Goal: Complete application form: Complete application form

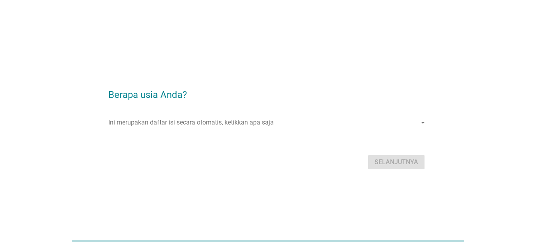
click at [208, 121] on input "Ini merupakan daftar isi secara otomatis, ketikkan apa saja" at bounding box center [262, 122] width 308 height 13
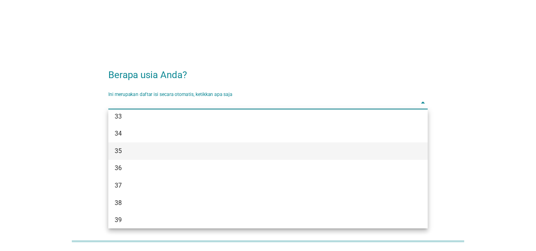
scroll to position [278, 0]
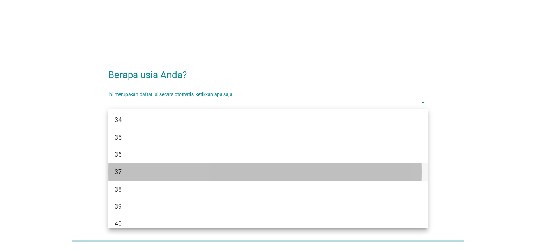
click at [159, 171] on div "37" at bounding box center [255, 172] width 281 height 10
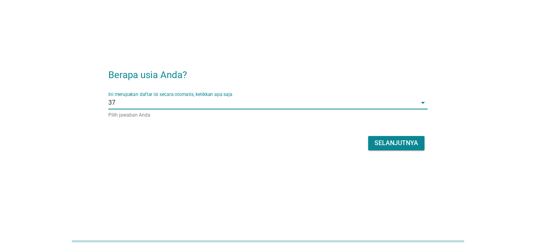
click at [381, 146] on div "Selanjutnya" at bounding box center [397, 143] width 44 height 10
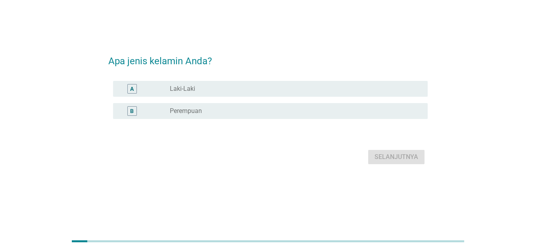
scroll to position [0, 0]
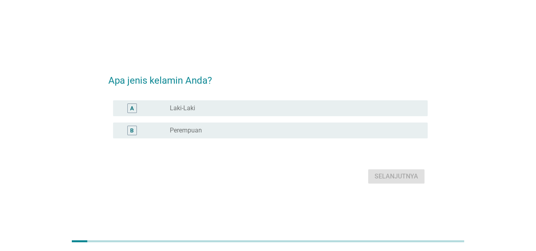
click at [179, 113] on div "A radio_button_unchecked Laki-Laki" at bounding box center [270, 108] width 315 height 16
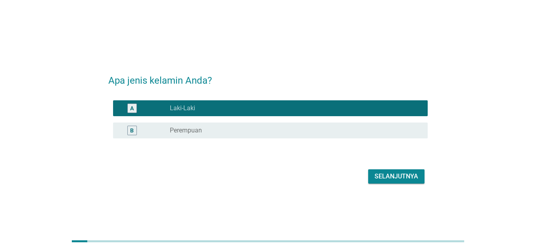
click at [396, 173] on div "Selanjutnya" at bounding box center [397, 177] width 44 height 10
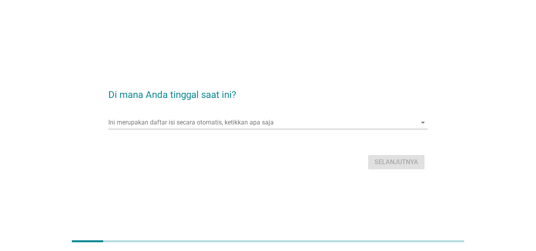
click at [60, 52] on div "Di mana Anda tinggal saat ini? Ini merupakan daftar isi secara otomatis, ketikk…" at bounding box center [268, 125] width 536 height 251
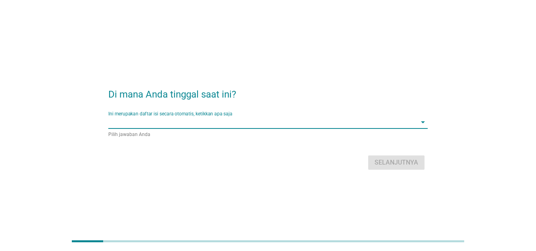
click at [129, 124] on input "Ini merupakan daftar isi secara otomatis, ketikkan apa saja" at bounding box center [262, 122] width 308 height 13
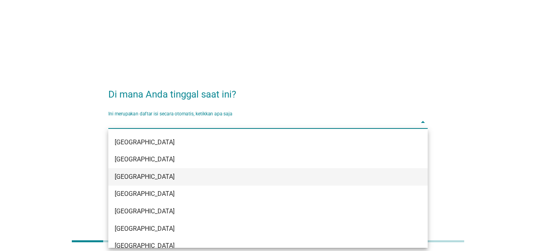
scroll to position [119, 0]
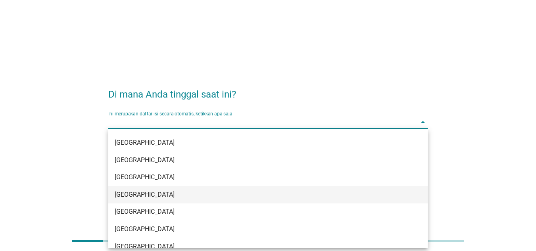
click at [143, 157] on div "[GEOGRAPHIC_DATA]" at bounding box center [255, 161] width 281 height 10
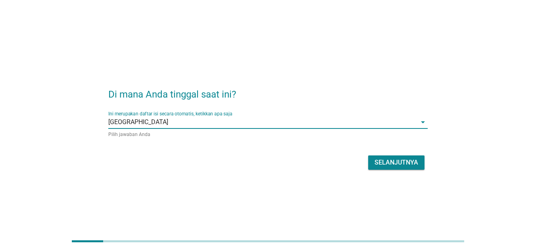
click at [388, 165] on div "Selanjutnya" at bounding box center [397, 163] width 44 height 10
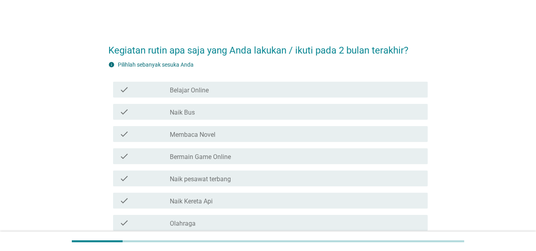
click at [193, 157] on label "Bermain Game Online" at bounding box center [200, 157] width 61 height 8
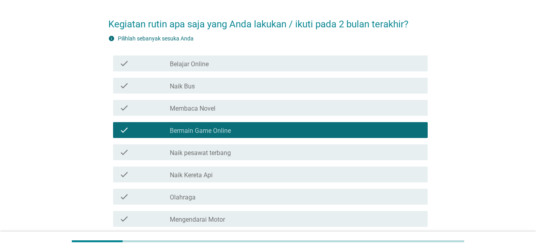
scroll to position [40, 0]
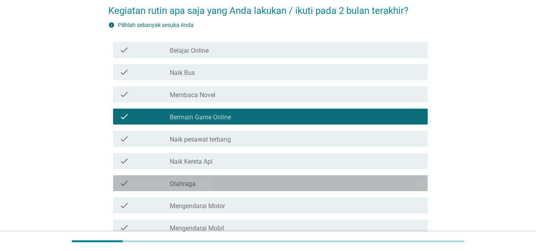
click at [197, 183] on div "check_box_outline_blank Olahraga" at bounding box center [296, 184] width 252 height 10
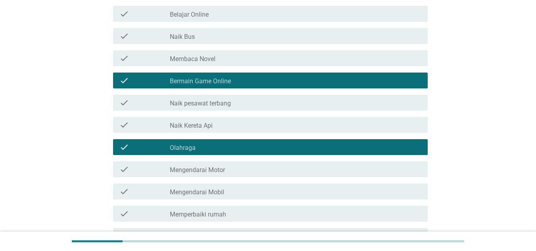
scroll to position [119, 0]
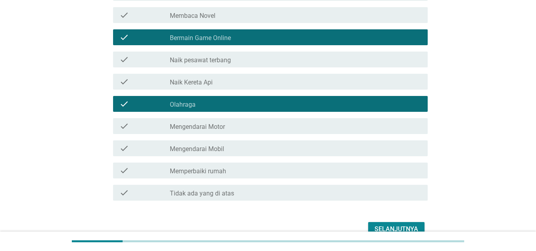
click at [210, 122] on div "check_box_outline_blank Mengendarai Motor" at bounding box center [296, 126] width 252 height 10
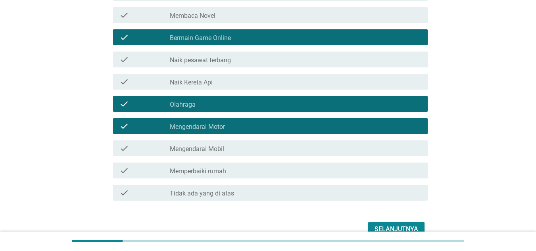
click at [208, 144] on div "check_box_outline_blank Mengendarai Mobil" at bounding box center [296, 149] width 252 height 10
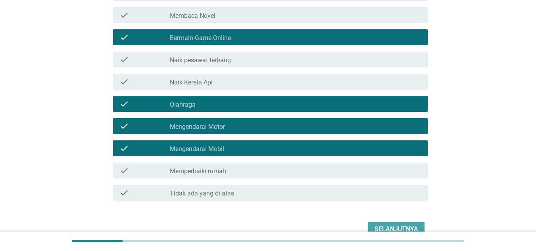
click at [378, 229] on div "Selanjutnya" at bounding box center [397, 230] width 44 height 10
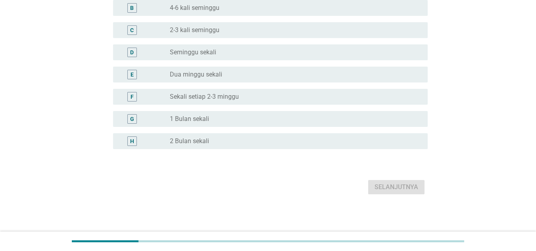
scroll to position [0, 0]
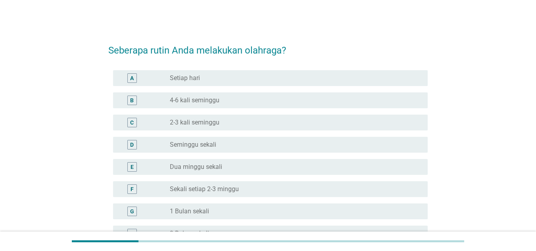
click at [208, 143] on label "Seminggu sekali" at bounding box center [193, 145] width 46 height 8
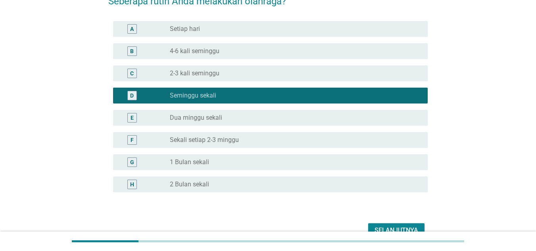
scroll to position [92, 0]
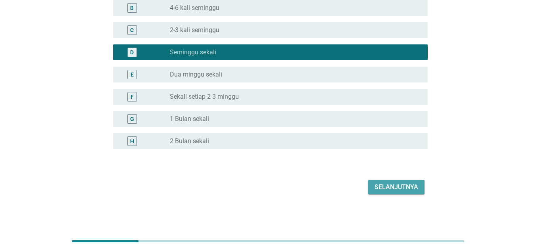
click at [388, 187] on div "Selanjutnya" at bounding box center [397, 188] width 44 height 10
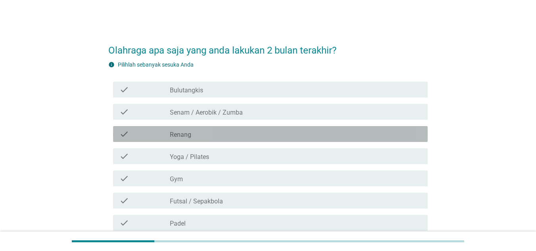
click at [209, 134] on div "check_box_outline_blank Renang" at bounding box center [296, 134] width 252 height 10
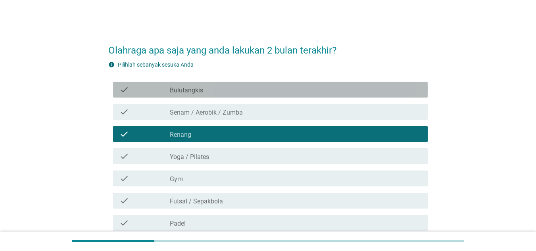
click at [222, 92] on div "check_box_outline_blank Bulutangkis" at bounding box center [296, 90] width 252 height 10
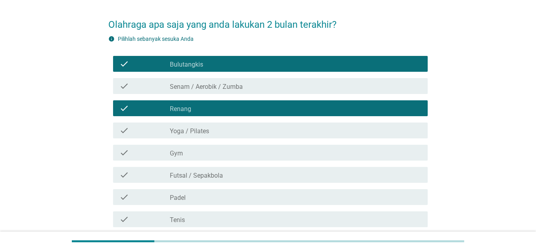
scroll to position [40, 0]
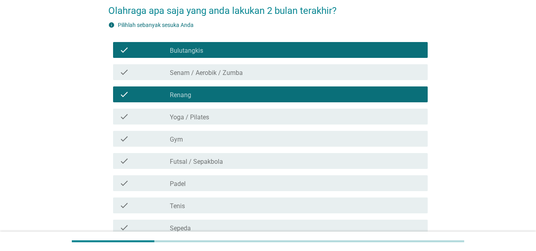
click at [223, 159] on div "check_box_outline_blank Futsal / Sepakbola" at bounding box center [296, 161] width 252 height 10
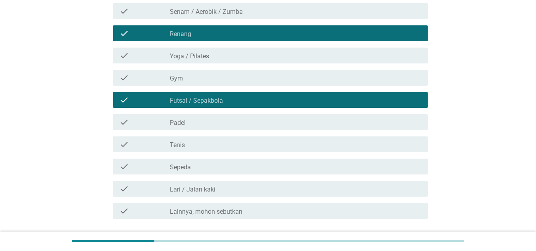
scroll to position [119, 0]
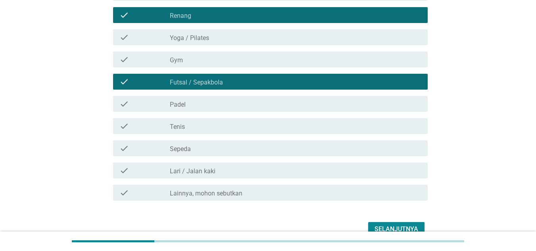
click at [226, 148] on div "check_box_outline_blank Sepeda" at bounding box center [296, 149] width 252 height 10
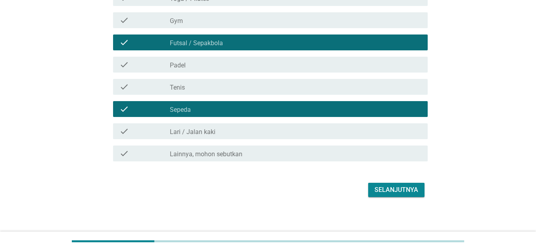
scroll to position [159, 0]
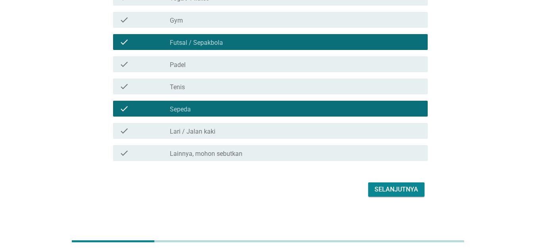
click at [252, 133] on div "check_box_outline_blank Lari / Jalan kaki" at bounding box center [296, 131] width 252 height 10
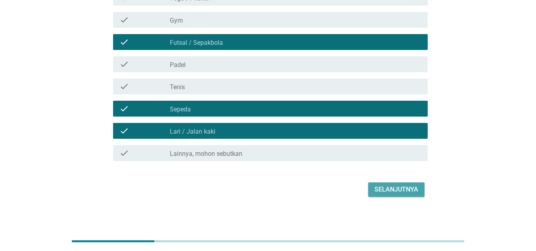
click at [381, 192] on div "Selanjutnya" at bounding box center [397, 190] width 44 height 10
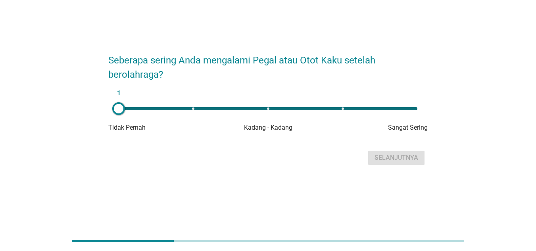
scroll to position [0, 0]
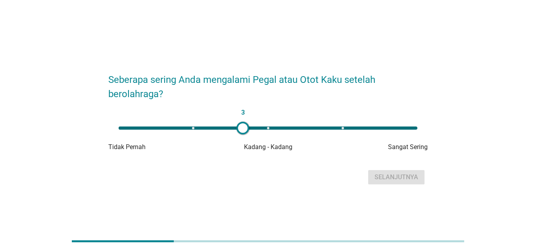
type input "4"
drag, startPoint x: 122, startPoint y: 129, endPoint x: 346, endPoint y: 133, distance: 223.4
click at [346, 133] on div at bounding box center [345, 128] width 13 height 13
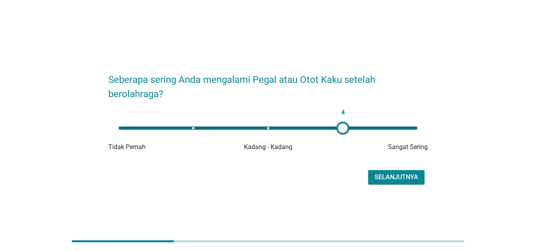
click at [392, 175] on div "Selanjutnya" at bounding box center [397, 178] width 44 height 10
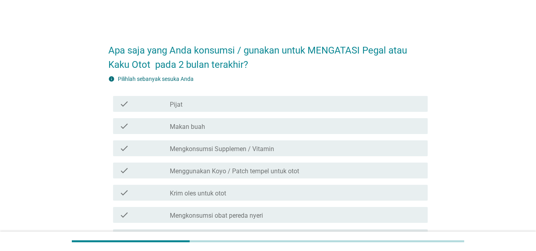
click at [237, 102] on div "check_box_outline_blank Pijat" at bounding box center [296, 104] width 252 height 10
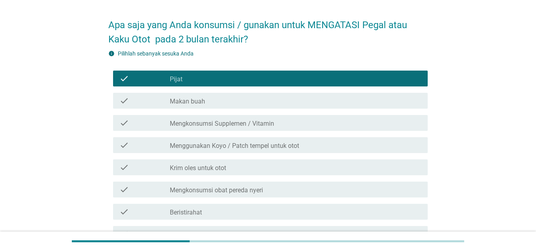
scroll to position [40, 0]
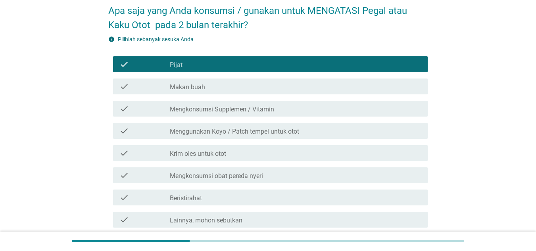
click at [244, 129] on label "Menggunakan Koyo / Patch tempel untuk otot" at bounding box center [234, 132] width 129 height 8
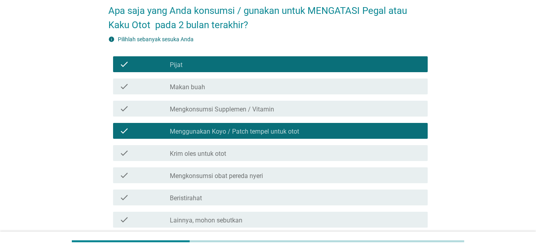
click at [241, 153] on div "check_box_outline_blank Krim oles untuk otot" at bounding box center [296, 153] width 252 height 10
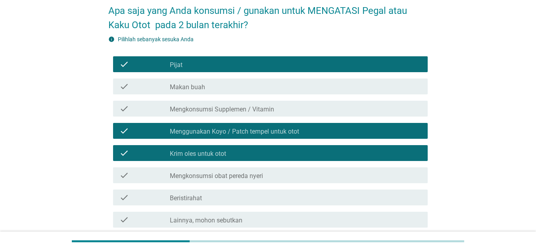
scroll to position [79, 0]
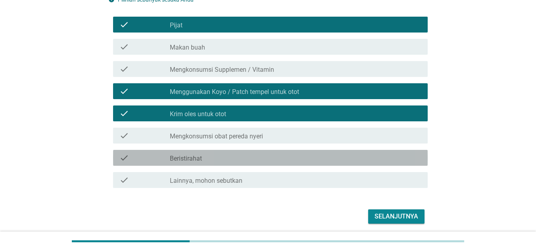
click at [241, 153] on div "check_box_outline_blank Beristirahat" at bounding box center [296, 158] width 252 height 10
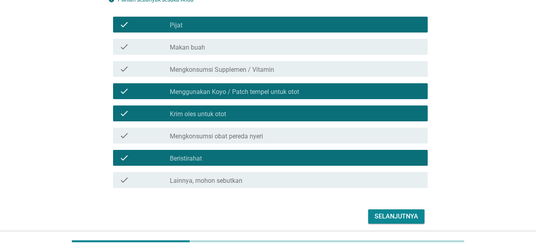
scroll to position [109, 0]
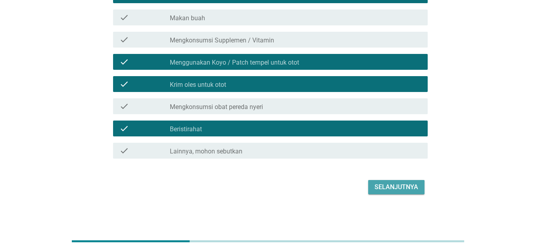
click at [384, 188] on div "Selanjutnya" at bounding box center [397, 188] width 44 height 10
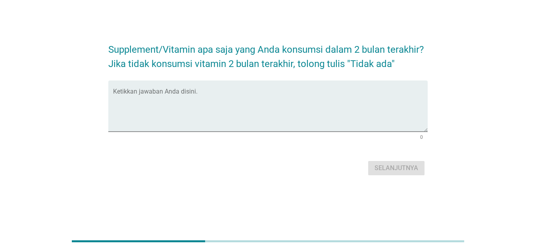
scroll to position [0, 0]
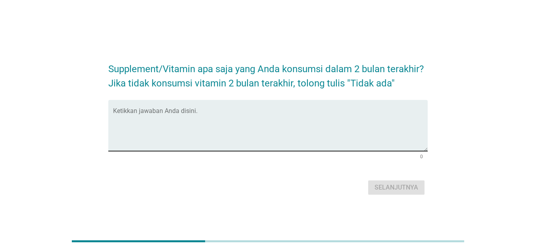
click at [222, 121] on textarea "Ketikkan jawaban Anda disini." at bounding box center [270, 131] width 315 height 42
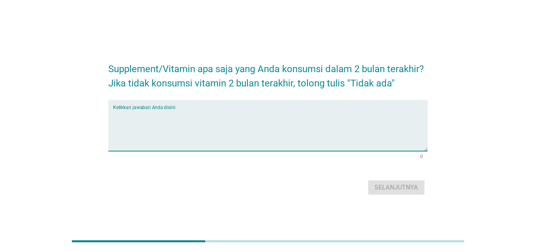
click at [157, 127] on textarea "Ketikkan jawaban Anda disini." at bounding box center [270, 131] width 315 height 42
type textarea "blackmores"
click at [380, 193] on button "Selanjutnya" at bounding box center [396, 188] width 56 height 14
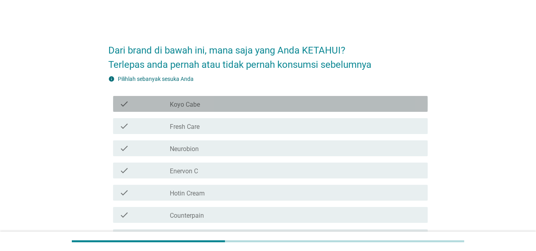
click at [224, 108] on div "check_box_outline_blank Koyo Cabe" at bounding box center [296, 104] width 252 height 10
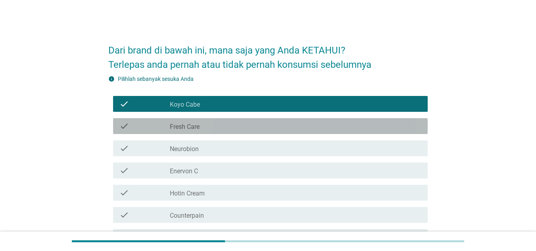
click at [222, 121] on div "check_box_outline_blank Fresh Care" at bounding box center [296, 126] width 252 height 10
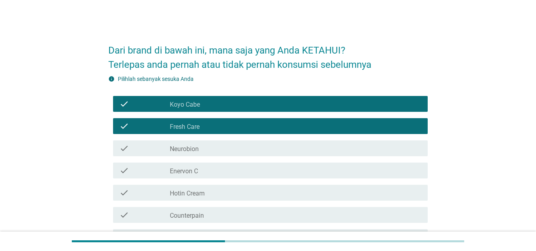
scroll to position [40, 0]
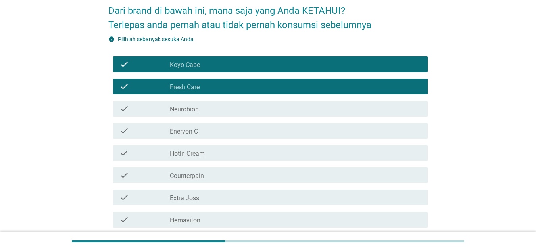
click at [219, 109] on div "check_box_outline_blank Neurobion" at bounding box center [296, 109] width 252 height 10
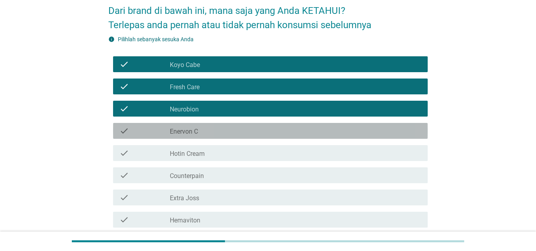
click at [216, 126] on div "check_box_outline_blank Enervon C" at bounding box center [296, 131] width 252 height 10
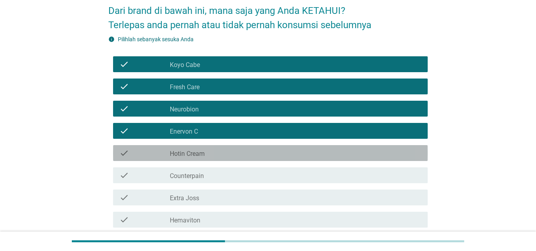
click at [213, 151] on div "check_box_outline_blank Hotin Cream" at bounding box center [296, 153] width 252 height 10
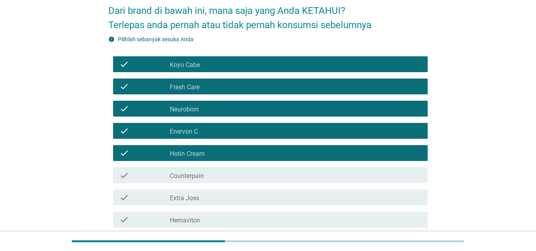
click at [210, 173] on div "check_box_outline_blank Counterpain" at bounding box center [296, 176] width 252 height 10
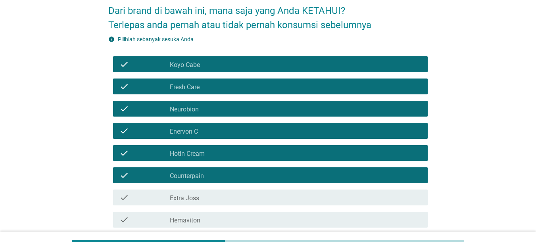
scroll to position [79, 0]
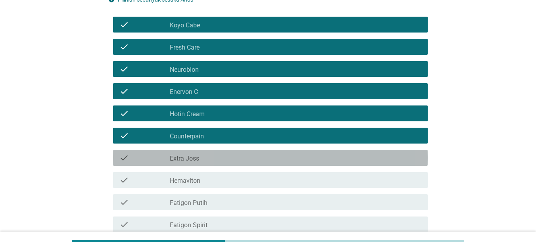
click at [209, 161] on div "check_box_outline_blank Extra Joss" at bounding box center [296, 158] width 252 height 10
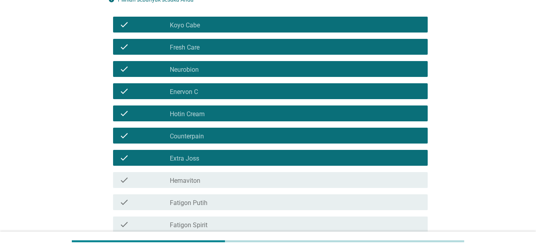
click at [208, 184] on div "check_box_outline_blank Hemaviton" at bounding box center [296, 180] width 252 height 10
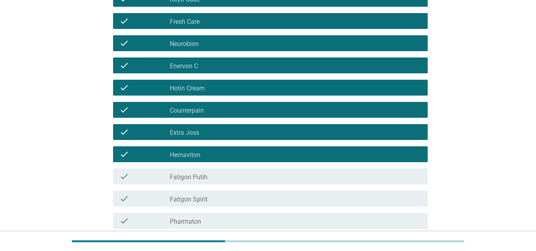
scroll to position [119, 0]
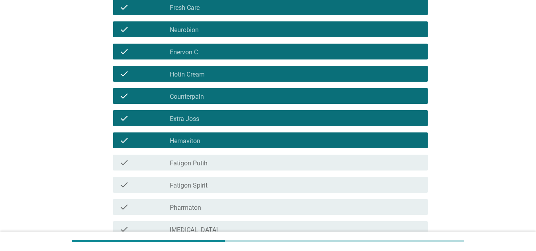
click at [203, 162] on label "Fatigon Putih" at bounding box center [189, 164] width 38 height 8
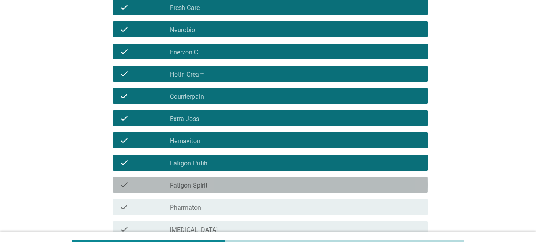
click at [208, 183] on div "check_box_outline_blank Fatigon Spirit" at bounding box center [296, 185] width 252 height 10
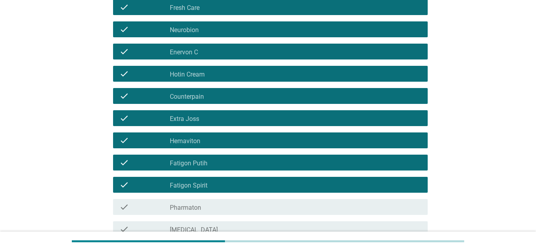
click at [211, 164] on div "check_box Fatigon Putih" at bounding box center [296, 163] width 252 height 10
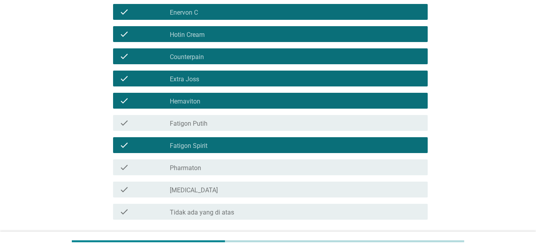
click at [200, 164] on label "Pharmaton" at bounding box center [185, 168] width 31 height 8
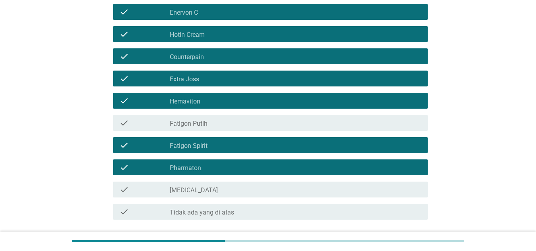
scroll to position [198, 0]
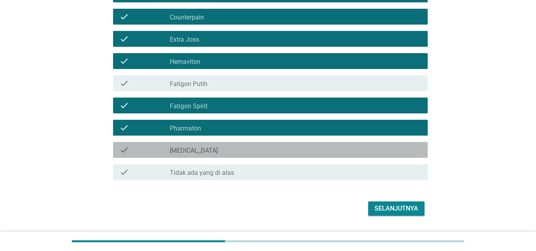
click at [204, 155] on div "check check_box_outline_blank [MEDICAL_DATA]" at bounding box center [270, 150] width 315 height 16
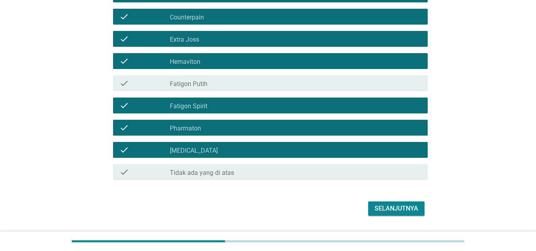
click at [377, 212] on div "Selanjutnya" at bounding box center [397, 209] width 44 height 10
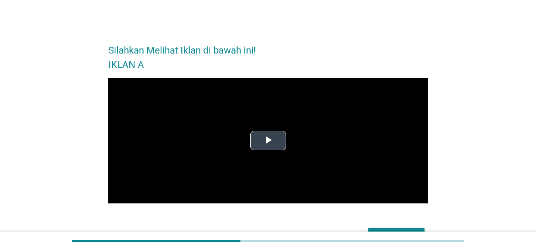
click at [268, 141] on span "Video Player" at bounding box center [268, 141] width 0 height 0
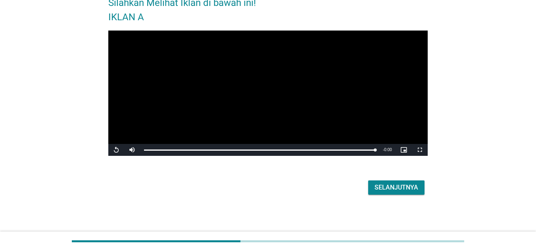
scroll to position [48, 0]
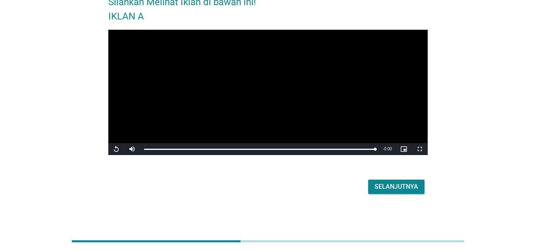
click at [377, 187] on div "Selanjutnya" at bounding box center [397, 187] width 44 height 10
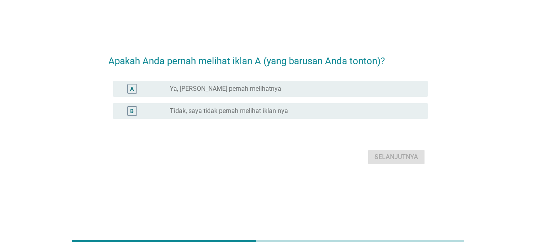
scroll to position [0, 0]
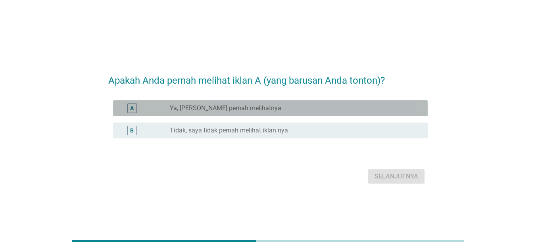
click at [222, 108] on label "Ya, [PERSON_NAME] pernah melihatnya" at bounding box center [225, 108] width 111 height 8
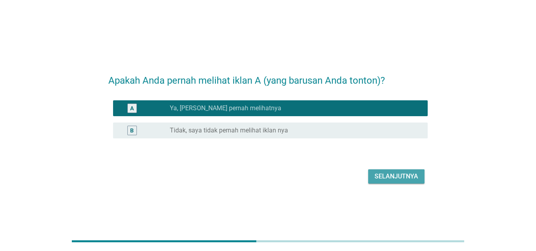
click at [382, 177] on div "Selanjutnya" at bounding box center [397, 177] width 44 height 10
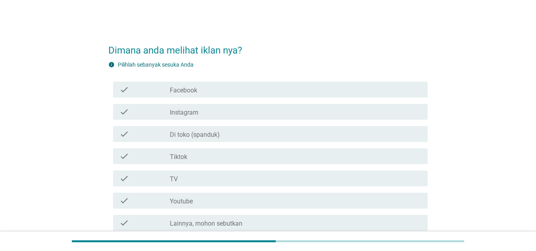
click at [197, 194] on div "check check_box_outline_blank Youtube" at bounding box center [270, 201] width 315 height 16
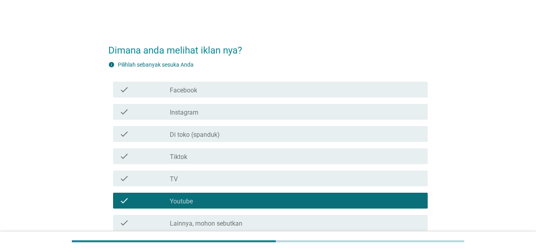
click at [206, 178] on div "check_box_outline_blank TV" at bounding box center [296, 179] width 252 height 10
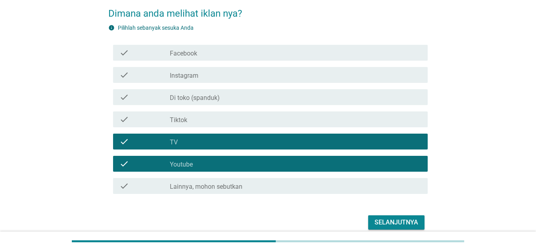
scroll to position [72, 0]
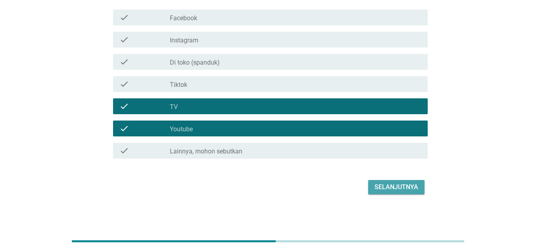
click at [396, 185] on div "Selanjutnya" at bounding box center [397, 188] width 44 height 10
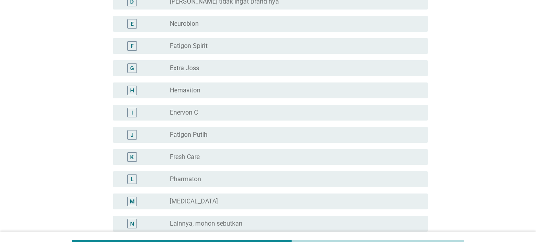
scroll to position [198, 0]
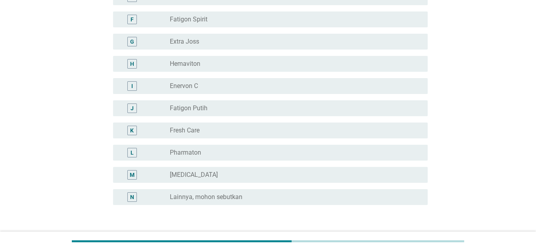
click at [240, 152] on div "radio_button_unchecked Pharmaton" at bounding box center [292, 153] width 245 height 8
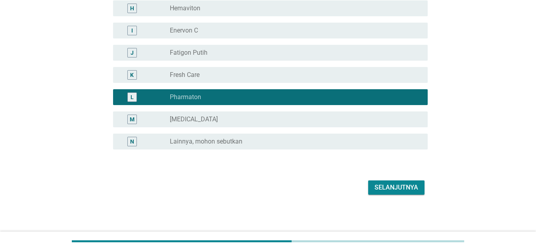
scroll to position [254, 0]
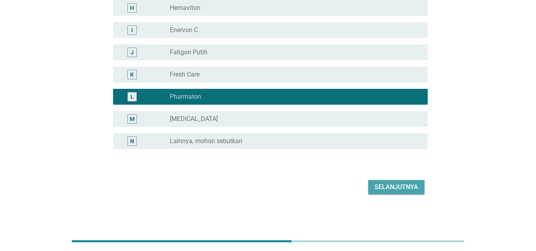
click at [381, 189] on div "Selanjutnya" at bounding box center [397, 188] width 44 height 10
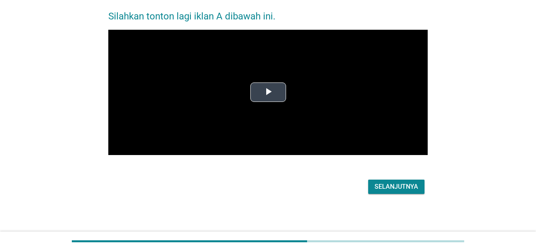
scroll to position [0, 0]
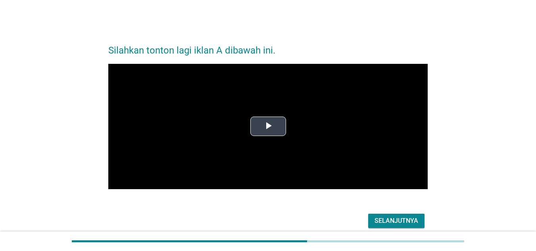
click at [268, 127] on span "Video Player" at bounding box center [268, 127] width 0 height 0
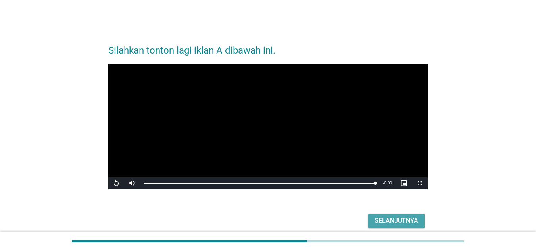
click at [392, 219] on div "Selanjutnya" at bounding box center [397, 221] width 44 height 10
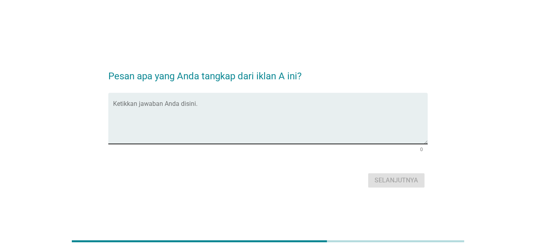
click at [206, 104] on textarea "Ketikkan jawaban Anda disini." at bounding box center [270, 123] width 315 height 42
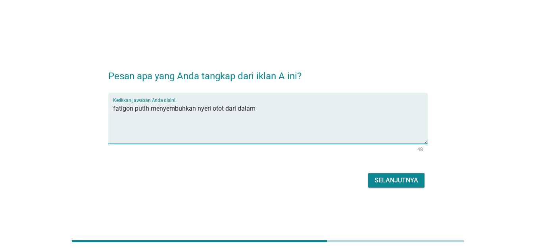
type textarea "fatigon putih menyembuhkan nyeri otot dari dalam"
click at [375, 183] on div "Selanjutnya" at bounding box center [397, 181] width 44 height 10
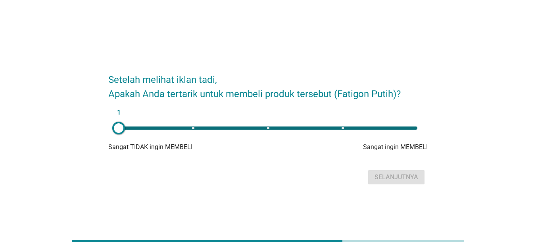
type input "5"
drag, startPoint x: 117, startPoint y: 128, endPoint x: 445, endPoint y: 160, distance: 329.3
click at [445, 160] on div "Setelah melihat iklan tadi, Apakah Anda tertarik untuk membeli produk tersebut …" at bounding box center [268, 125] width 498 height 135
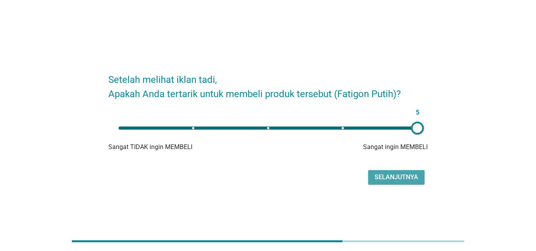
click at [408, 175] on div "Selanjutnya" at bounding box center [397, 178] width 44 height 10
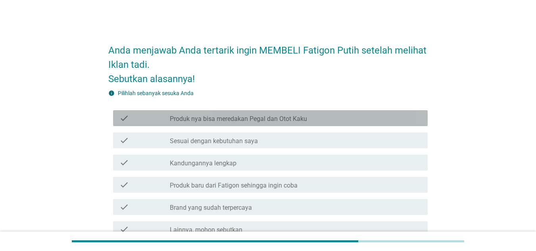
click at [308, 119] on div "check_box_outline_blank Produk nya bisa meredakan Pegal dan Otot Kaku" at bounding box center [296, 118] width 252 height 10
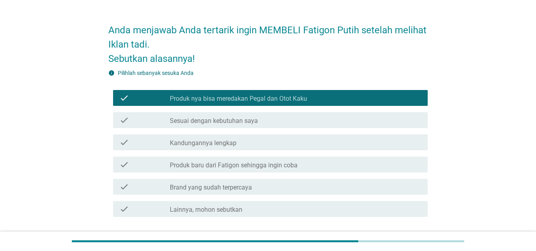
scroll to position [40, 0]
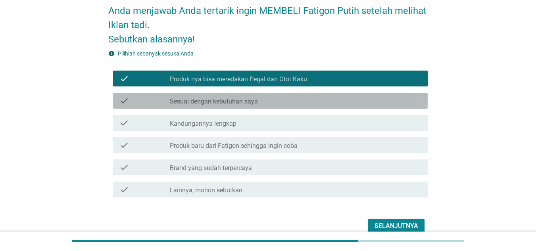
click at [297, 104] on div "check_box_outline_blank Sesuai dengan kebutuhan saya" at bounding box center [296, 101] width 252 height 10
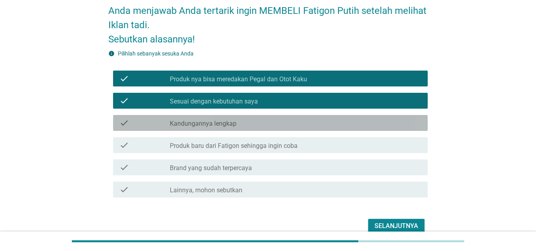
click at [297, 119] on div "check_box_outline_blank Kandungannya lengkap" at bounding box center [296, 123] width 252 height 10
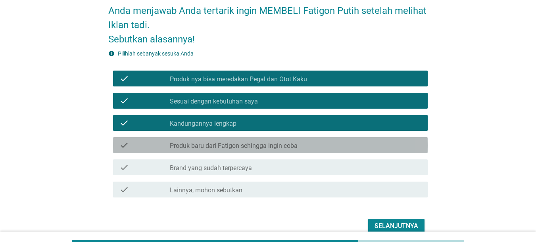
click at [296, 142] on label "Produk baru dari Fatigon sehingga ingin coba" at bounding box center [234, 146] width 128 height 8
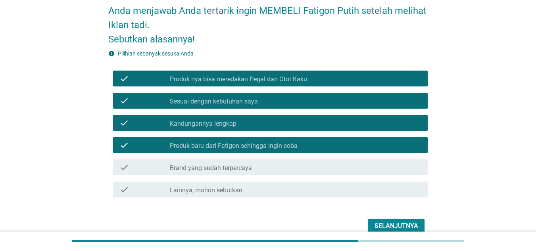
click at [292, 173] on div "check check_box_outline_blank Brand yang sudah terpercaya" at bounding box center [270, 168] width 315 height 16
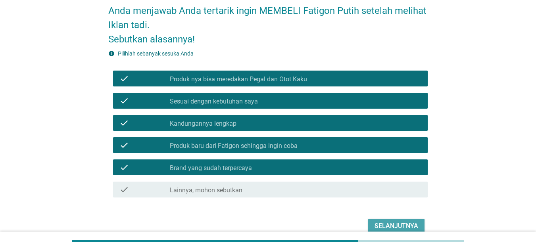
click at [384, 221] on div "Selanjutnya" at bounding box center [397, 226] width 44 height 10
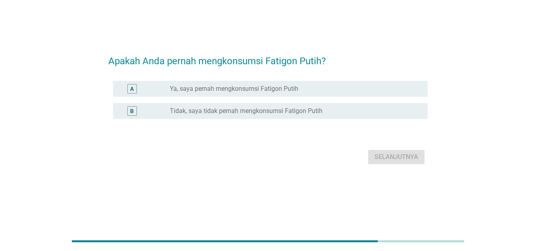
scroll to position [0, 0]
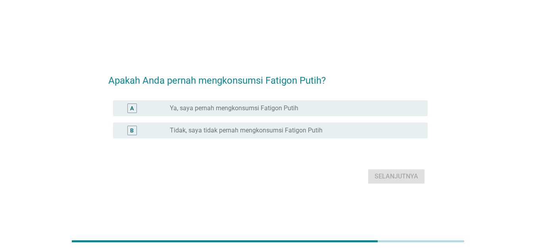
click at [317, 134] on label "Tidak, saya tidak pernah mengkonsumsi Fatigon Putih" at bounding box center [246, 131] width 153 height 8
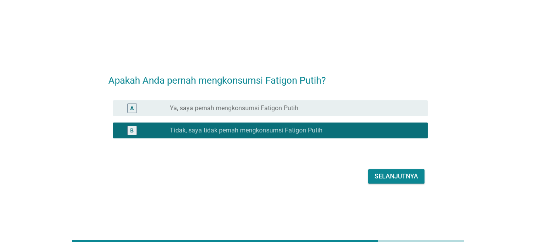
click at [379, 173] on div "Selanjutnya" at bounding box center [397, 177] width 44 height 10
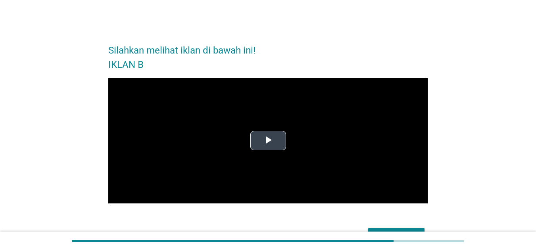
click at [268, 141] on span "Video Player" at bounding box center [268, 141] width 0 height 0
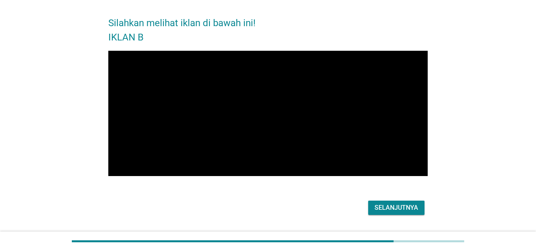
scroll to position [40, 0]
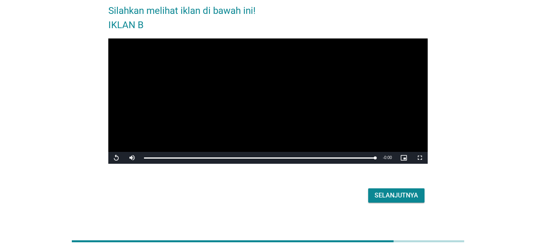
click at [396, 193] on div "Selanjutnya" at bounding box center [397, 196] width 44 height 10
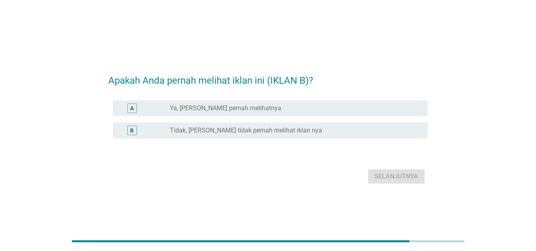
click at [247, 111] on label "Ya, [PERSON_NAME] pernah melihatnya" at bounding box center [225, 108] width 111 height 8
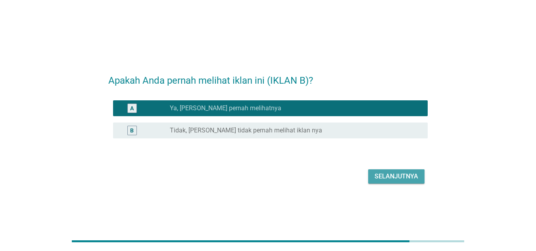
click at [394, 175] on div "Selanjutnya" at bounding box center [397, 177] width 44 height 10
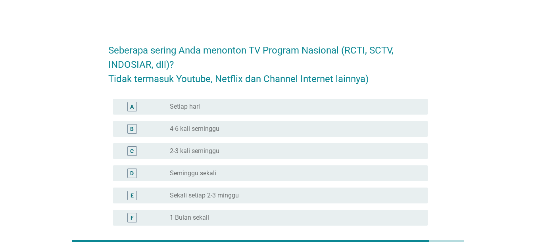
click at [243, 104] on div "radio_button_unchecked Setiap hari" at bounding box center [292, 107] width 245 height 8
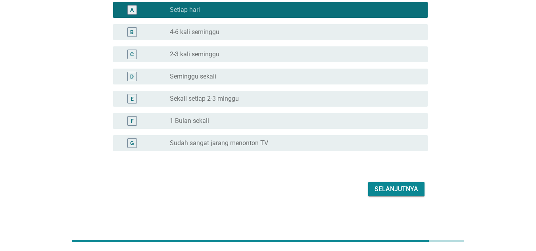
scroll to position [99, 0]
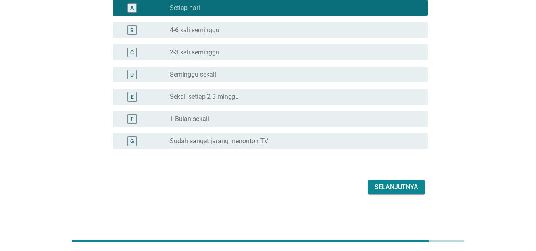
click at [379, 189] on div "Selanjutnya" at bounding box center [397, 188] width 44 height 10
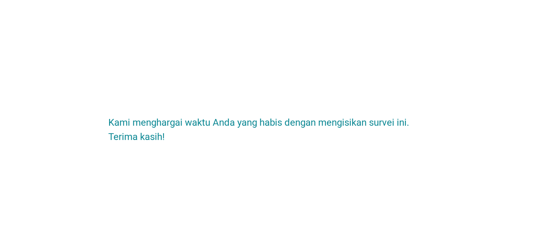
scroll to position [0, 0]
